Goal: Task Accomplishment & Management: Manage account settings

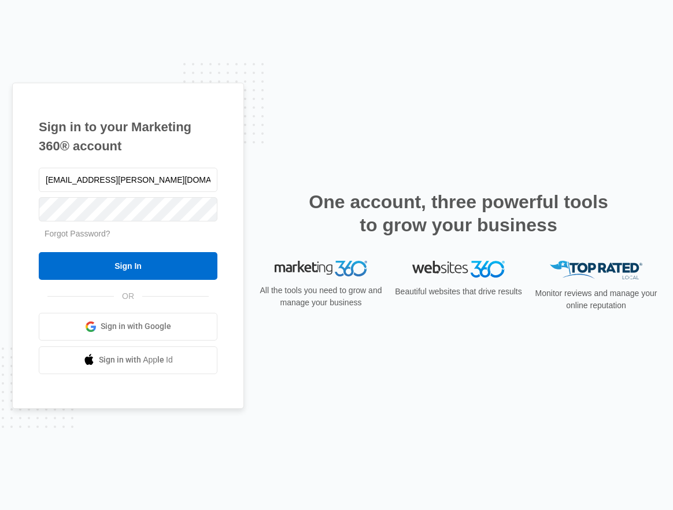
type input "victoria.graham@madwire.com"
click at [39, 252] on input "Sign In" at bounding box center [128, 266] width 179 height 28
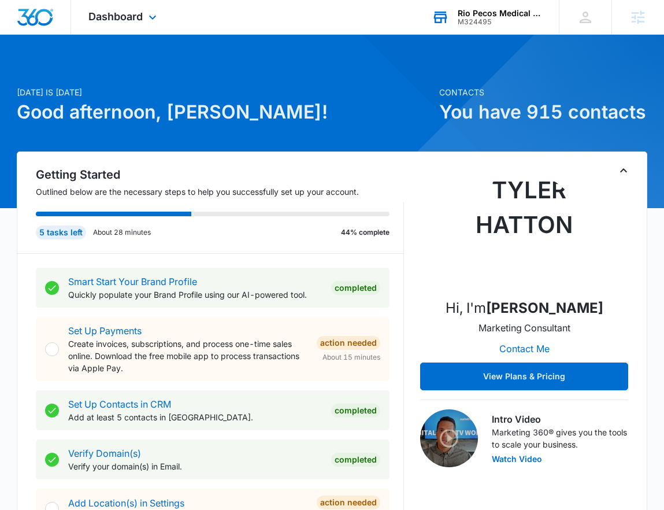
click at [481, 23] on div "M324495" at bounding box center [500, 22] width 84 height 8
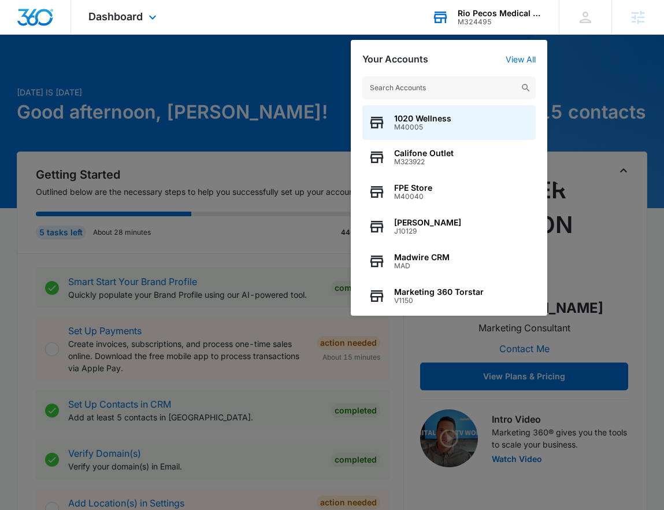
click at [478, 84] on input "text" at bounding box center [449, 87] width 173 height 23
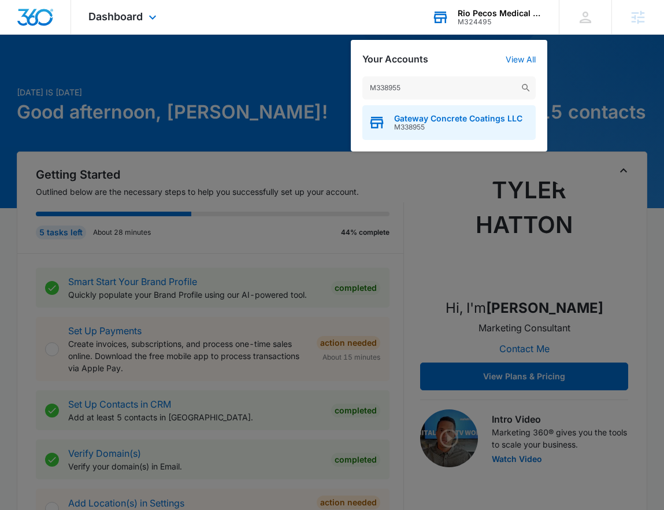
type input "M338955"
click at [466, 114] on span "Gateway Concrete Coatings LLC" at bounding box center [458, 118] width 128 height 9
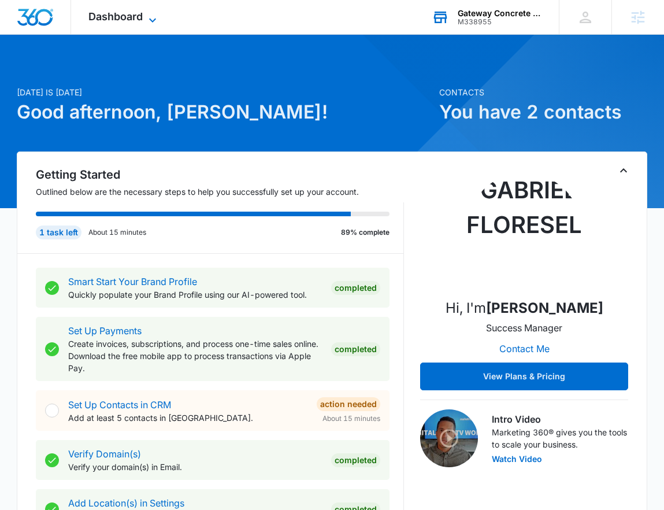
click at [136, 16] on span "Dashboard" at bounding box center [115, 16] width 54 height 12
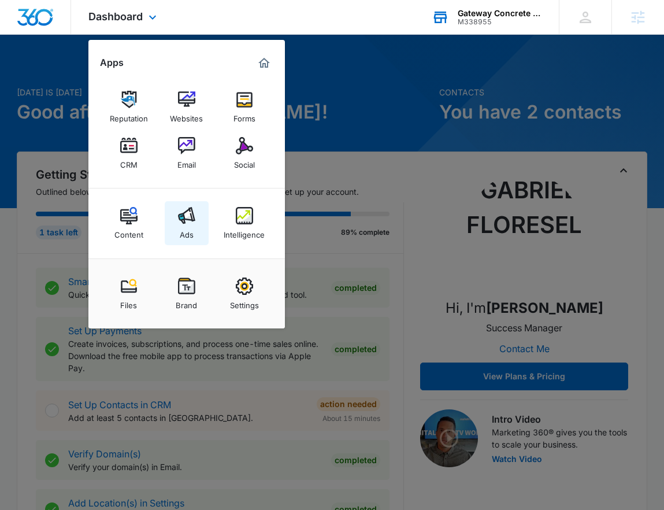
click at [186, 232] on div "Ads" at bounding box center [187, 231] width 14 height 15
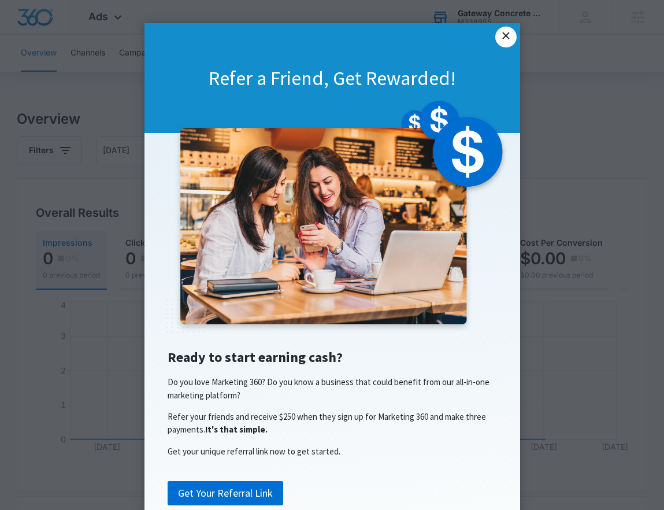
click at [503, 37] on link "×" at bounding box center [506, 37] width 21 height 21
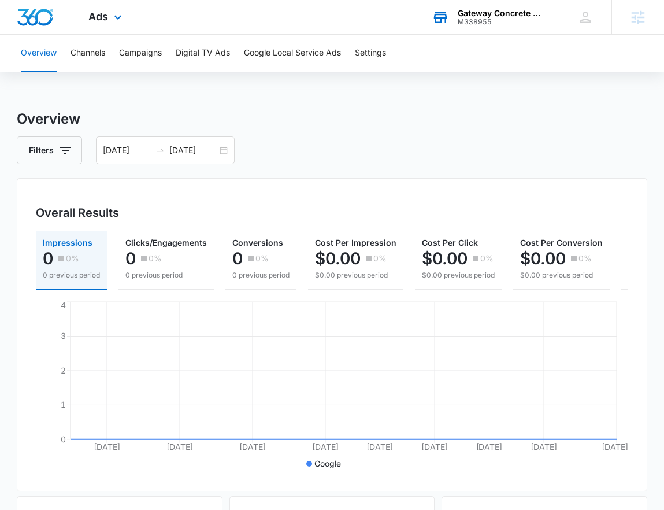
click at [38, 23] on img "Dashboard" at bounding box center [35, 17] width 37 height 17
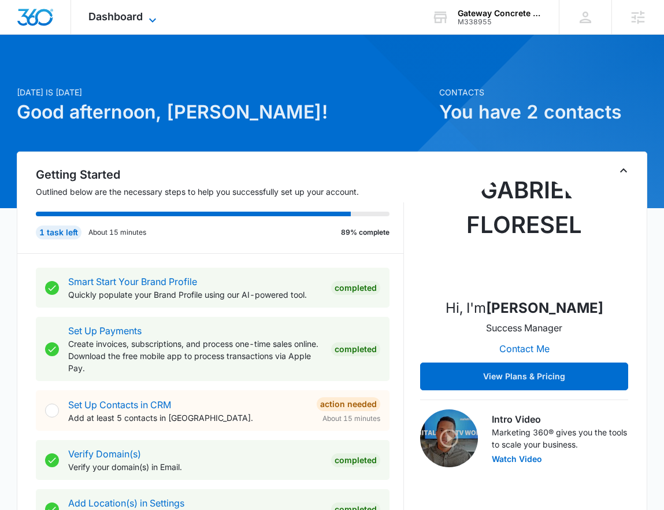
click at [134, 20] on span "Dashboard" at bounding box center [115, 16] width 54 height 12
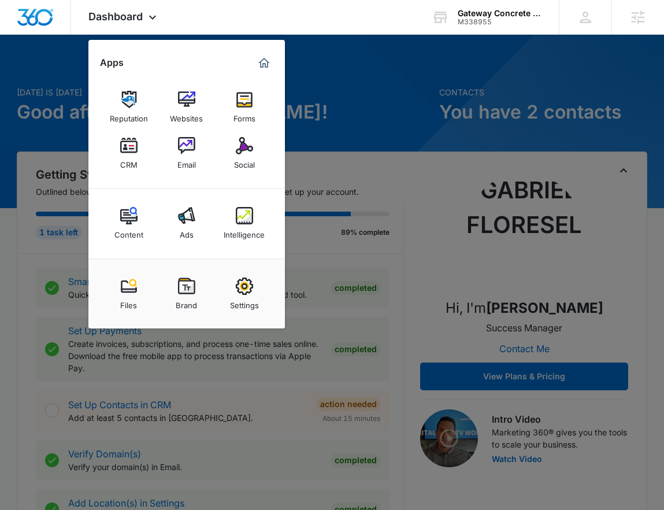
click at [328, 104] on div at bounding box center [332, 255] width 664 height 510
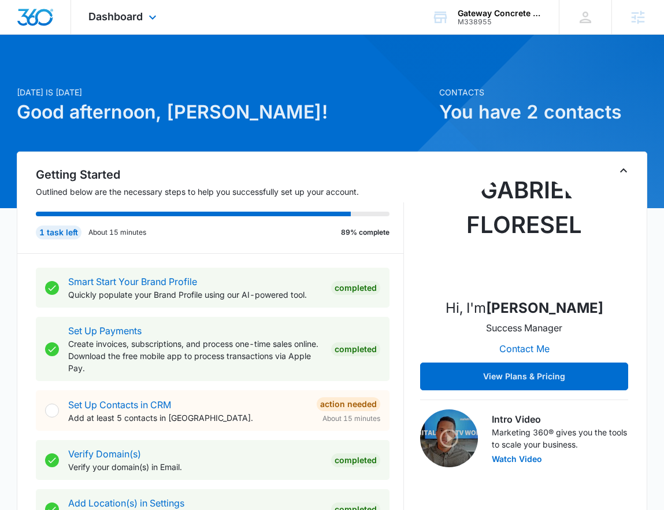
click at [51, 30] on div at bounding box center [35, 17] width 71 height 34
click at [143, 29] on div "Dashboard Apps Reputation Websites Forms CRM Email Social Content Ads Intellige…" at bounding box center [124, 17] width 106 height 34
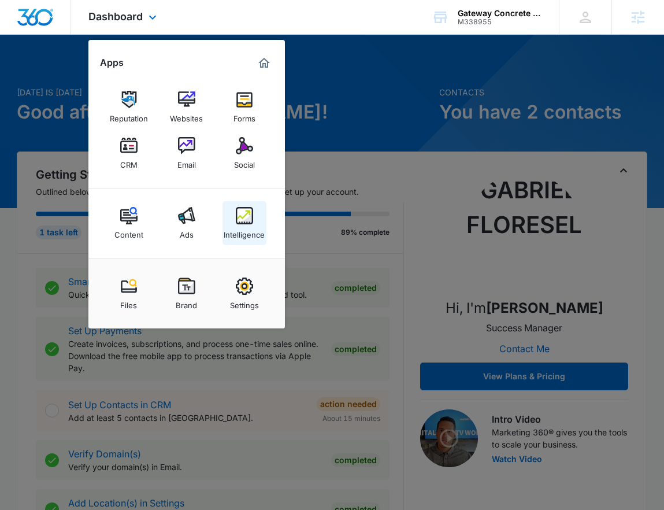
click at [246, 226] on div "Intelligence" at bounding box center [244, 231] width 41 height 15
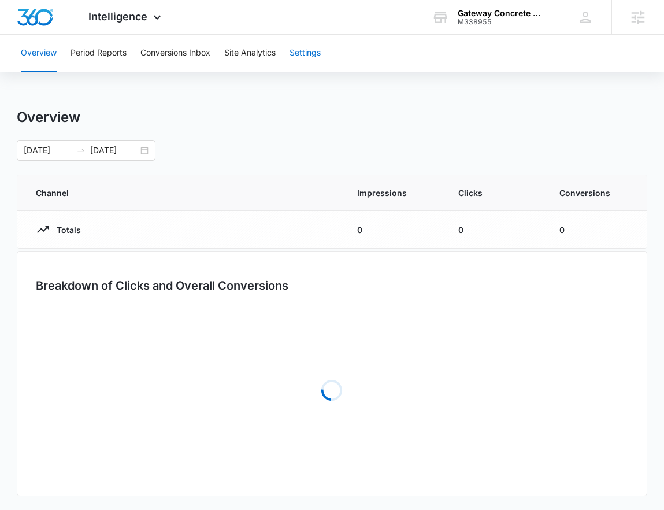
click at [306, 56] on button "Settings" at bounding box center [305, 53] width 31 height 37
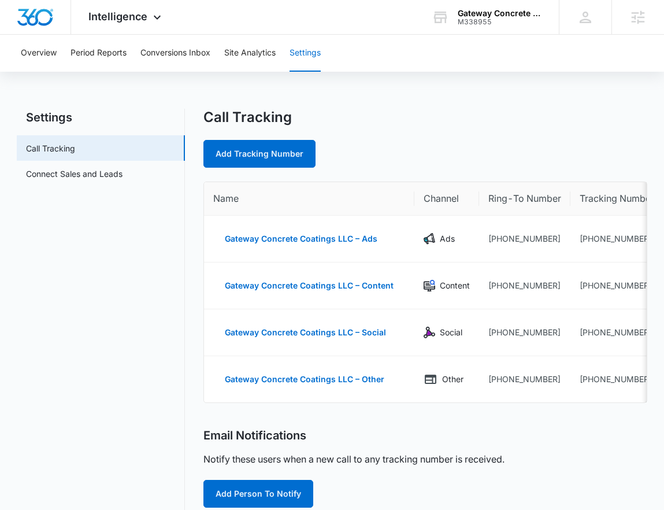
scroll to position [0, 51]
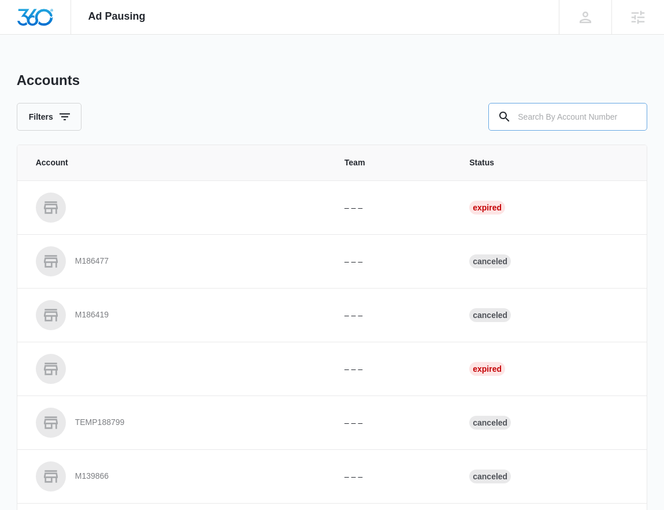
click at [566, 120] on input "text" at bounding box center [568, 117] width 159 height 28
type input "M338955"
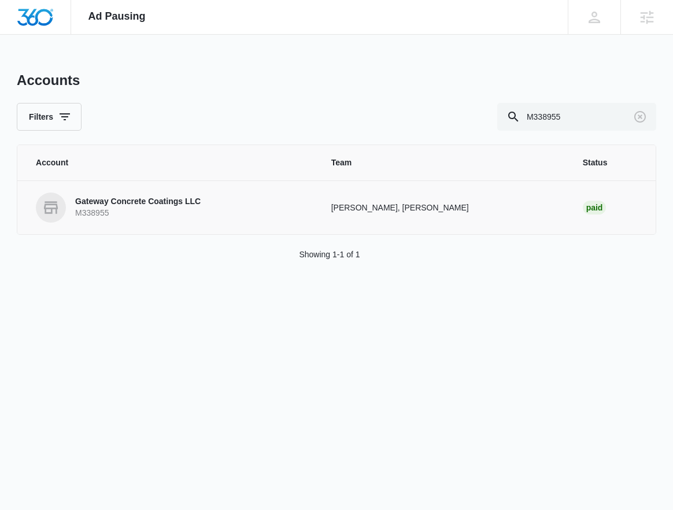
click at [188, 200] on p "Gateway Concrete Coatings LLC" at bounding box center [137, 202] width 125 height 12
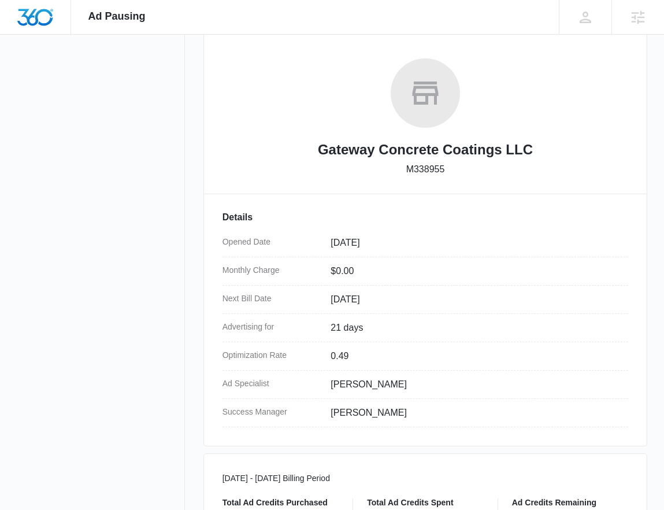
scroll to position [437, 0]
